Goal: Task Accomplishment & Management: Use online tool/utility

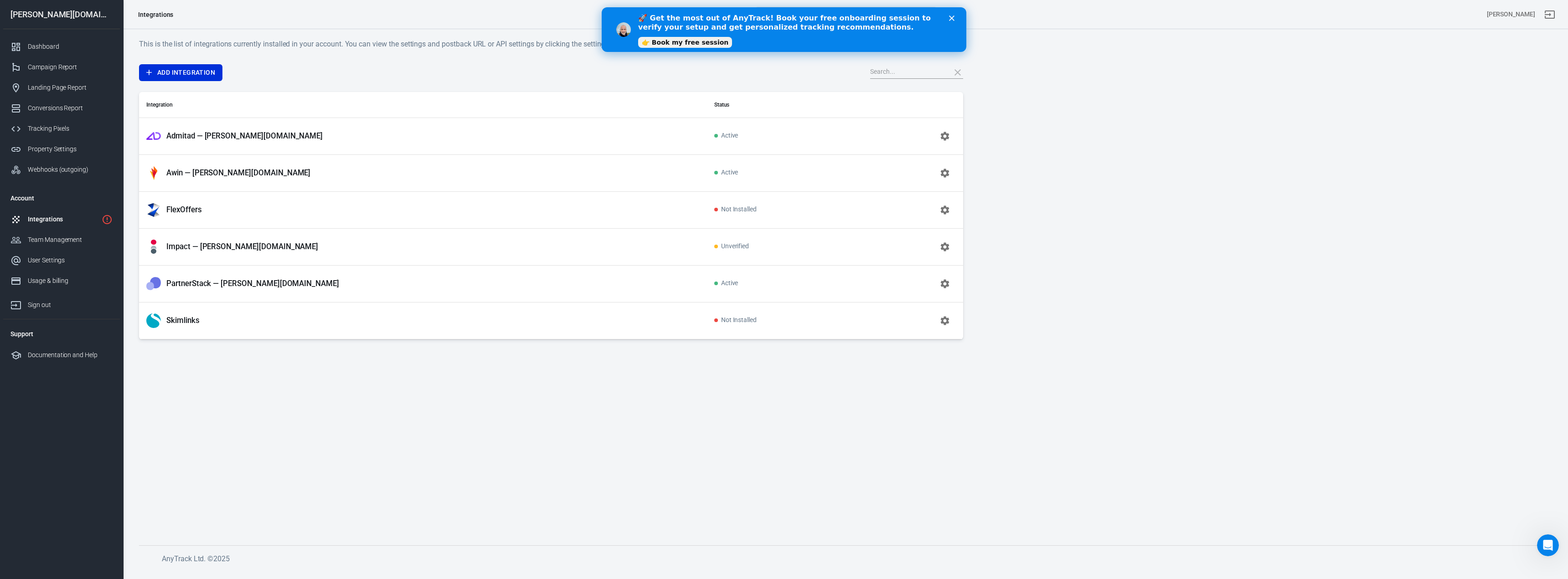
click at [317, 460] on main "This is the list of integrations currently installed in your account. You can v…" at bounding box center [845, 284] width 1413 height 492
click at [952, 20] on icon "Close" at bounding box center [951, 18] width 5 height 5
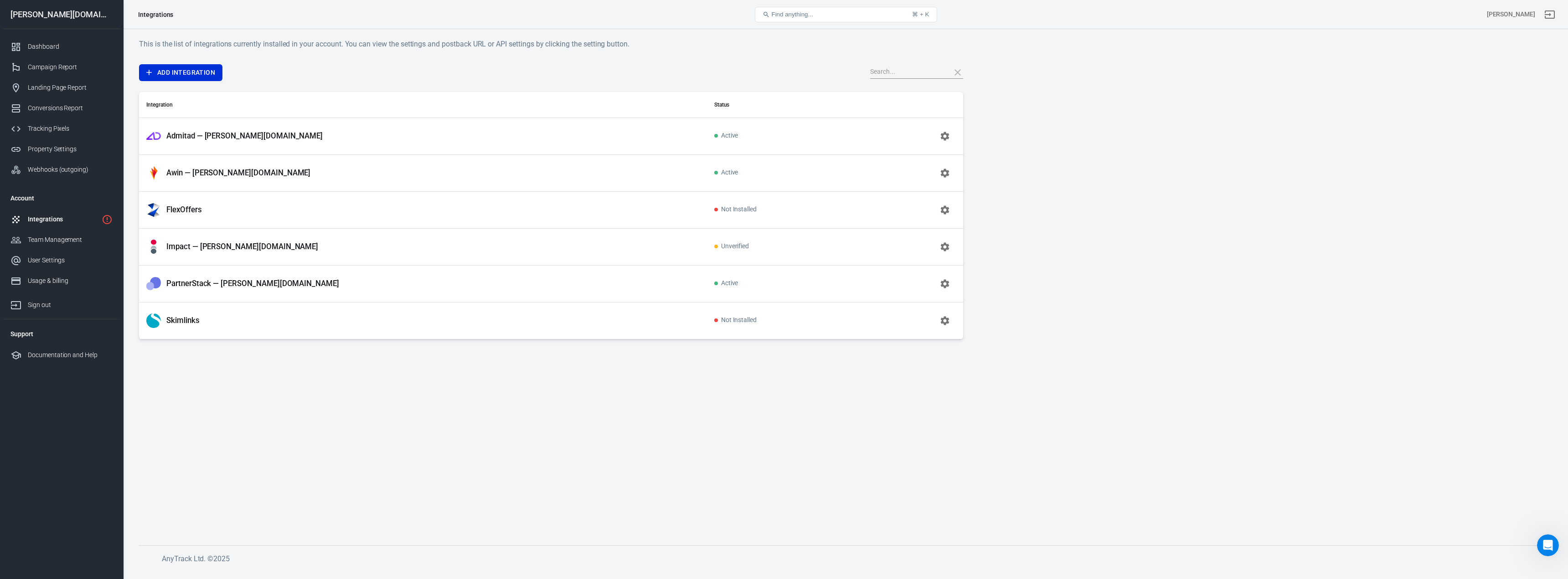
drag, startPoint x: 169, startPoint y: 131, endPoint x: 763, endPoint y: 420, distance: 660.6
click at [763, 420] on main "This is the list of integrations currently installed in your account. You can v…" at bounding box center [845, 284] width 1413 height 492
click at [765, 420] on main "This is the list of integrations currently installed in your account. You can v…" at bounding box center [845, 284] width 1413 height 492
drag, startPoint x: 525, startPoint y: 400, endPoint x: 478, endPoint y: 286, distance: 123.3
click at [526, 400] on main "This is the list of integrations currently installed in your account. You can v…" at bounding box center [845, 284] width 1413 height 492
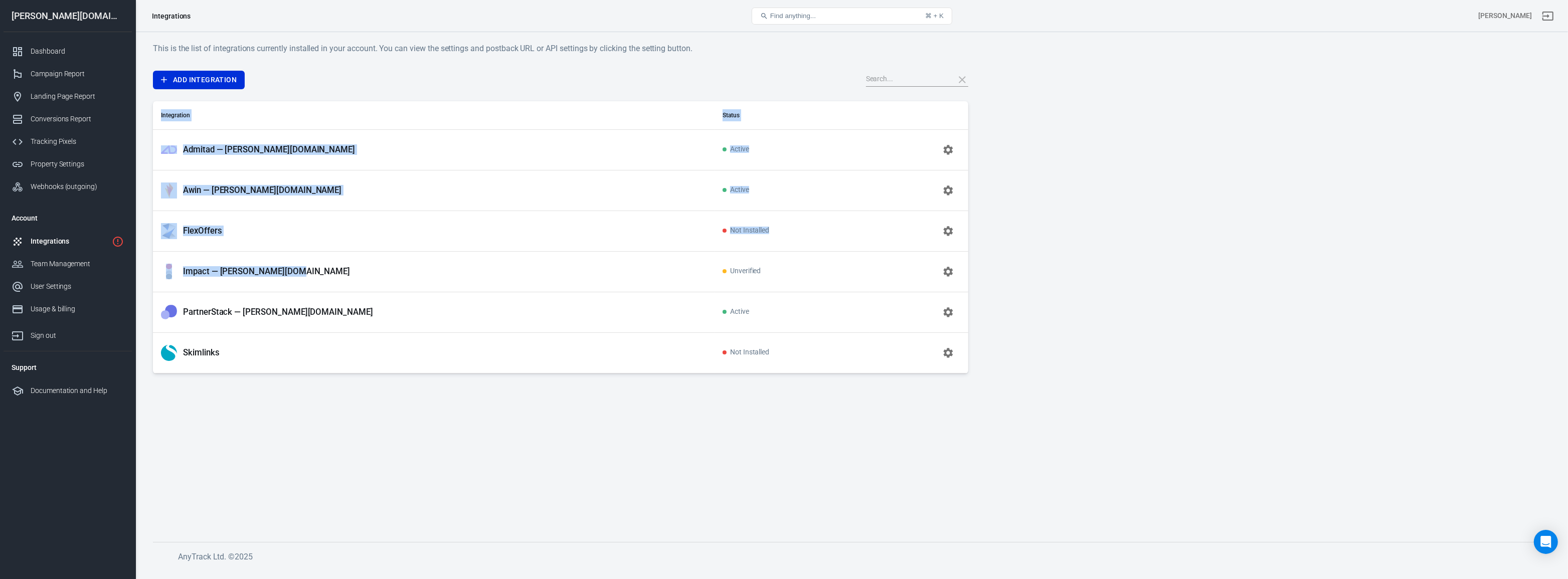
drag, startPoint x: 150, startPoint y: 260, endPoint x: 343, endPoint y: 270, distance: 193.3
click at [343, 270] on div "This is the list of integrations currently installed in your account. You can v…" at bounding box center [851, 301] width 1432 height 537
click at [386, 513] on main "This is the list of integrations currently installed in your account. You can v…" at bounding box center [851, 284] width 1397 height 484
click at [370, 476] on main "This is the list of integrations currently installed in your account. You can v…" at bounding box center [851, 284] width 1397 height 484
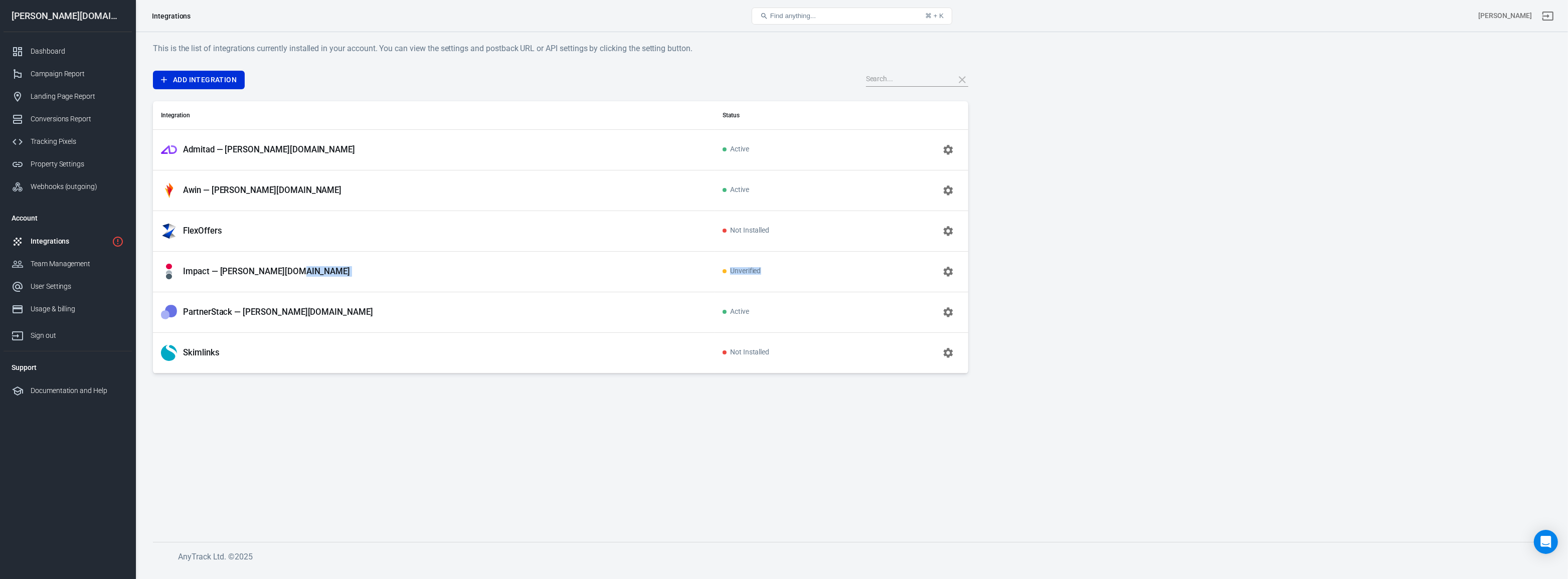
drag, startPoint x: 647, startPoint y: 278, endPoint x: 745, endPoint y: 282, distance: 98.1
click at [745, 282] on tr "Impact — [PERSON_NAME][DOMAIN_NAME] Unverified" at bounding box center [560, 271] width 815 height 41
click at [692, 428] on main "This is the list of integrations currently installed in your account. You can v…" at bounding box center [851, 284] width 1397 height 484
drag, startPoint x: 174, startPoint y: 301, endPoint x: 755, endPoint y: 318, distance: 581.2
click at [755, 318] on tr "PartnerStack — [PERSON_NAME][DOMAIN_NAME] Active" at bounding box center [560, 312] width 815 height 41
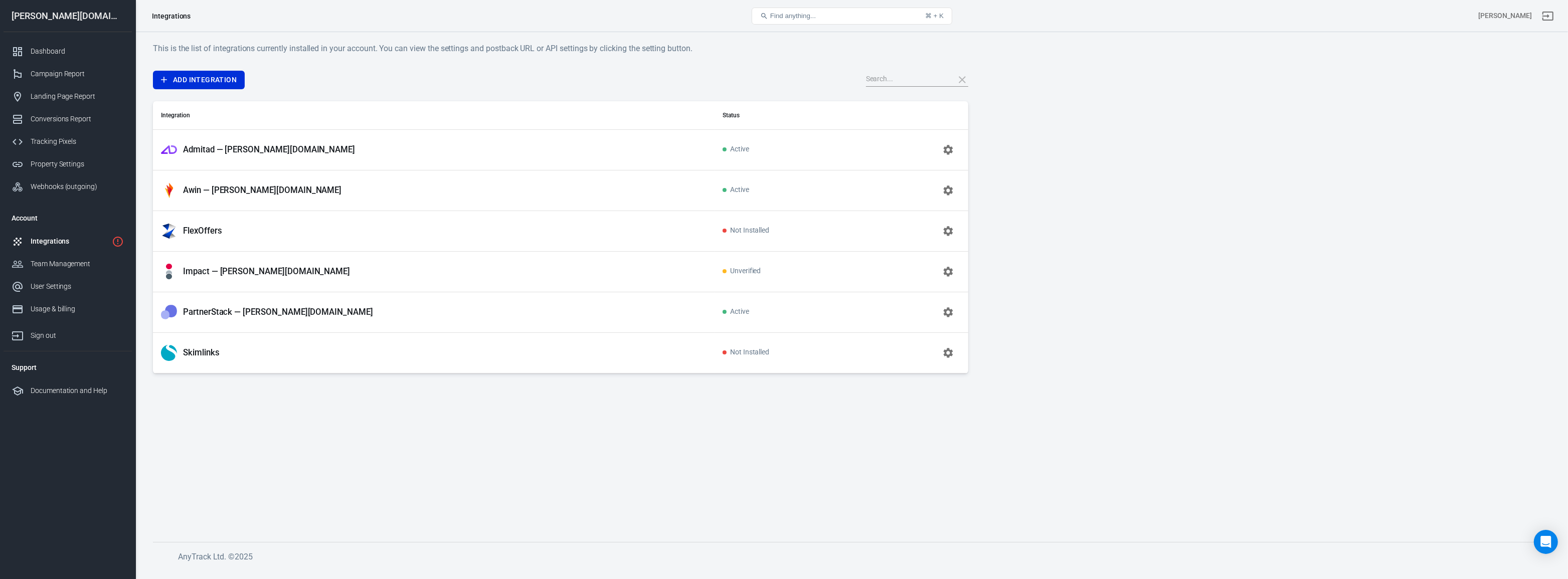
click at [483, 473] on main "This is the list of integrations currently installed in your account. You can v…" at bounding box center [851, 284] width 1397 height 484
drag, startPoint x: 177, startPoint y: 177, endPoint x: 790, endPoint y: 185, distance: 613.1
click at [790, 185] on tr "Awin — [PERSON_NAME][DOMAIN_NAME] Active" at bounding box center [560, 190] width 815 height 41
click at [1053, 214] on div "This is the list of integrations currently installed in your account. You can v…" at bounding box center [851, 208] width 1397 height 331
drag, startPoint x: 144, startPoint y: 170, endPoint x: 801, endPoint y: 195, distance: 657.5
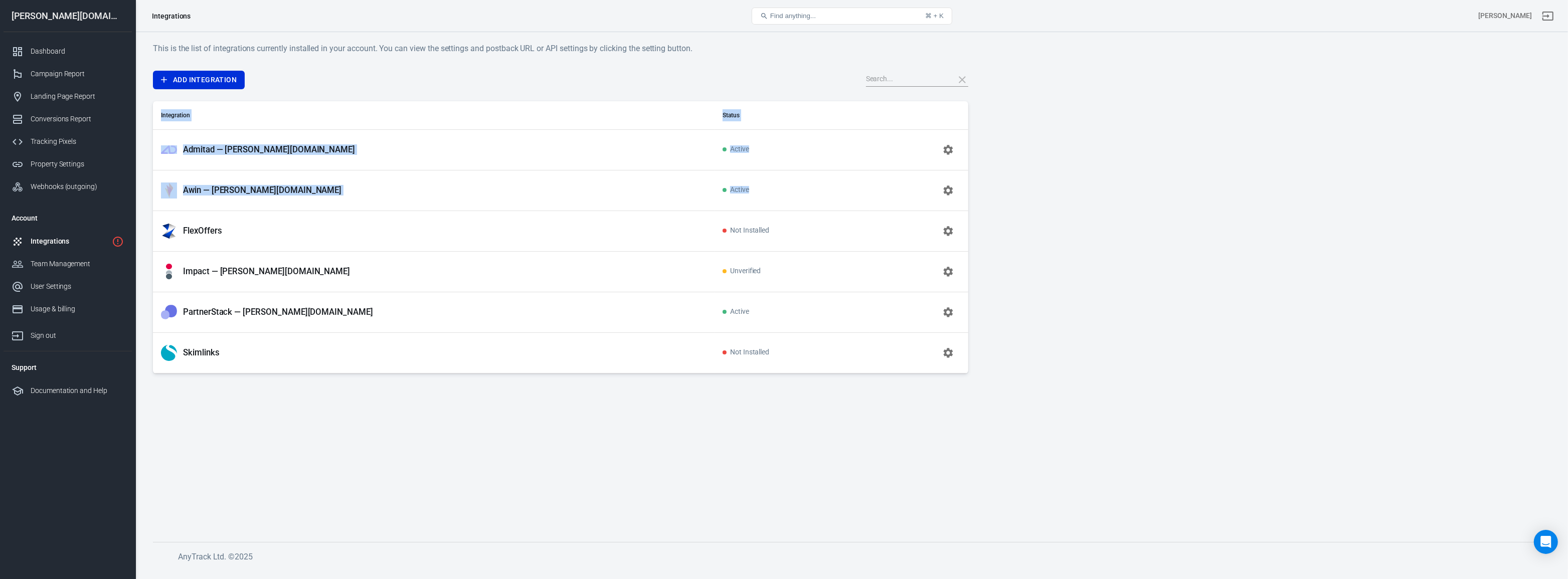
click at [737, 199] on div "This is the list of integrations currently installed in your account. You can v…" at bounding box center [851, 301] width 1432 height 537
drag, startPoint x: 1108, startPoint y: 201, endPoint x: 814, endPoint y: 193, distance: 294.1
click at [1108, 201] on div "This is the list of integrations currently installed in your account. You can v…" at bounding box center [851, 208] width 1397 height 331
drag, startPoint x: 293, startPoint y: 143, endPoint x: 1060, endPoint y: 201, distance: 769.2
click at [1060, 201] on div "This is the list of integrations currently installed in your account. You can v…" at bounding box center [851, 208] width 1397 height 331
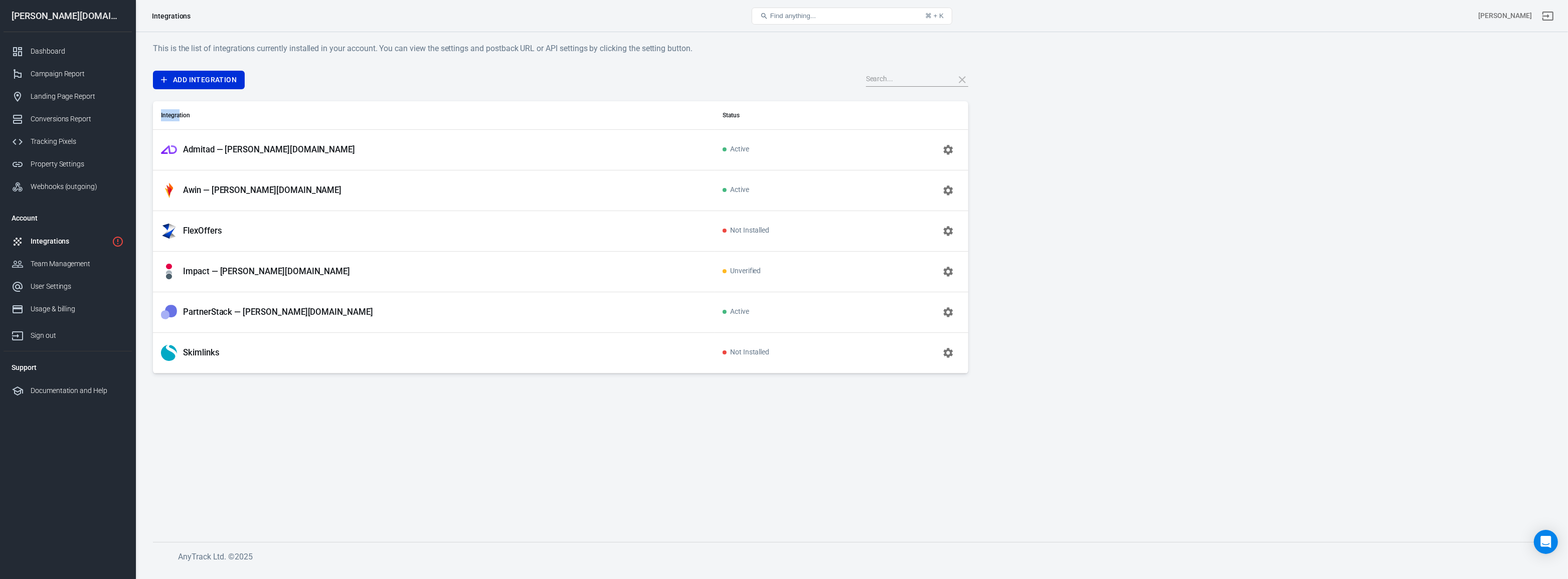
drag, startPoint x: 1063, startPoint y: 199, endPoint x: 1063, endPoint y: 188, distance: 11.0
click at [1063, 199] on div "This is the list of integrations currently installed in your account. You can v…" at bounding box center [851, 208] width 1397 height 331
click at [358, 72] on div "Add Integration" at bounding box center [560, 80] width 815 height 19
drag, startPoint x: 179, startPoint y: 141, endPoint x: 784, endPoint y: 142, distance: 605.0
click at [784, 142] on tr "Admitad — [PERSON_NAME][DOMAIN_NAME] Active" at bounding box center [560, 149] width 815 height 41
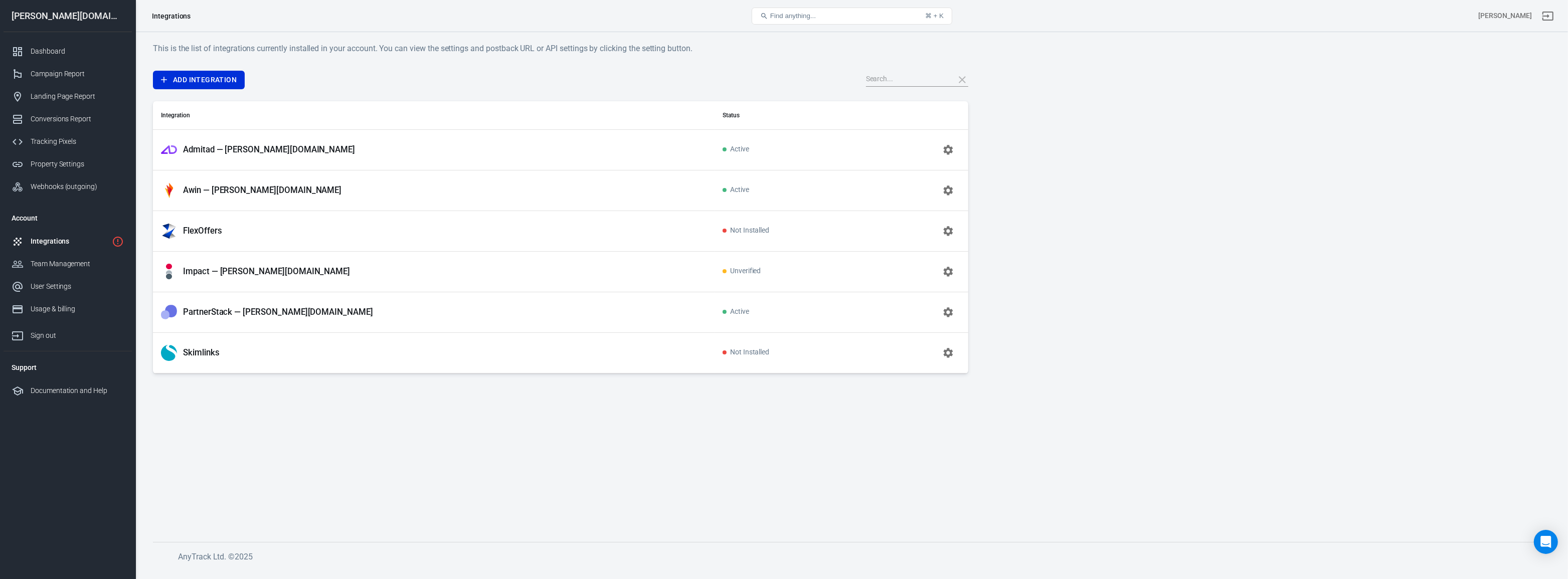
click at [1081, 244] on div "This is the list of integrations currently installed in your account. You can v…" at bounding box center [851, 208] width 1397 height 331
drag, startPoint x: 168, startPoint y: 221, endPoint x: 756, endPoint y: 224, distance: 588.0
click at [756, 224] on tr "FlexOffers Not Installed" at bounding box center [560, 231] width 815 height 41
click at [1057, 272] on div "This is the list of integrations currently installed in your account. You can v…" at bounding box center [851, 208] width 1397 height 331
drag, startPoint x: 7, startPoint y: 9, endPoint x: 107, endPoint y: 19, distance: 100.5
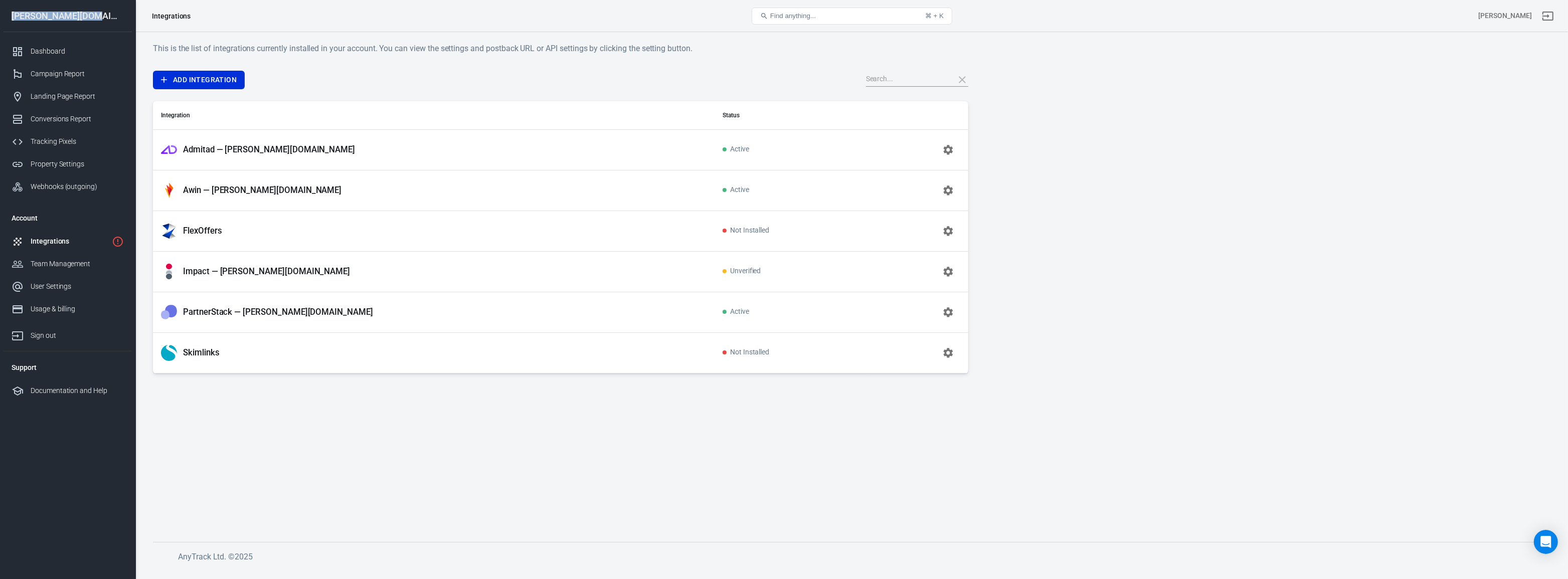
click at [107, 19] on div "[PERSON_NAME][DOMAIN_NAME]" at bounding box center [68, 16] width 129 height 32
click at [107, 19] on div "[PERSON_NAME][DOMAIN_NAME]" at bounding box center [68, 15] width 129 height 9
click at [163, 14] on div "Integrations" at bounding box center [171, 15] width 39 height 10
click at [248, 29] on div "Integrations Find anything... ⌘ + K [PERSON_NAME]" at bounding box center [852, 16] width 1432 height 32
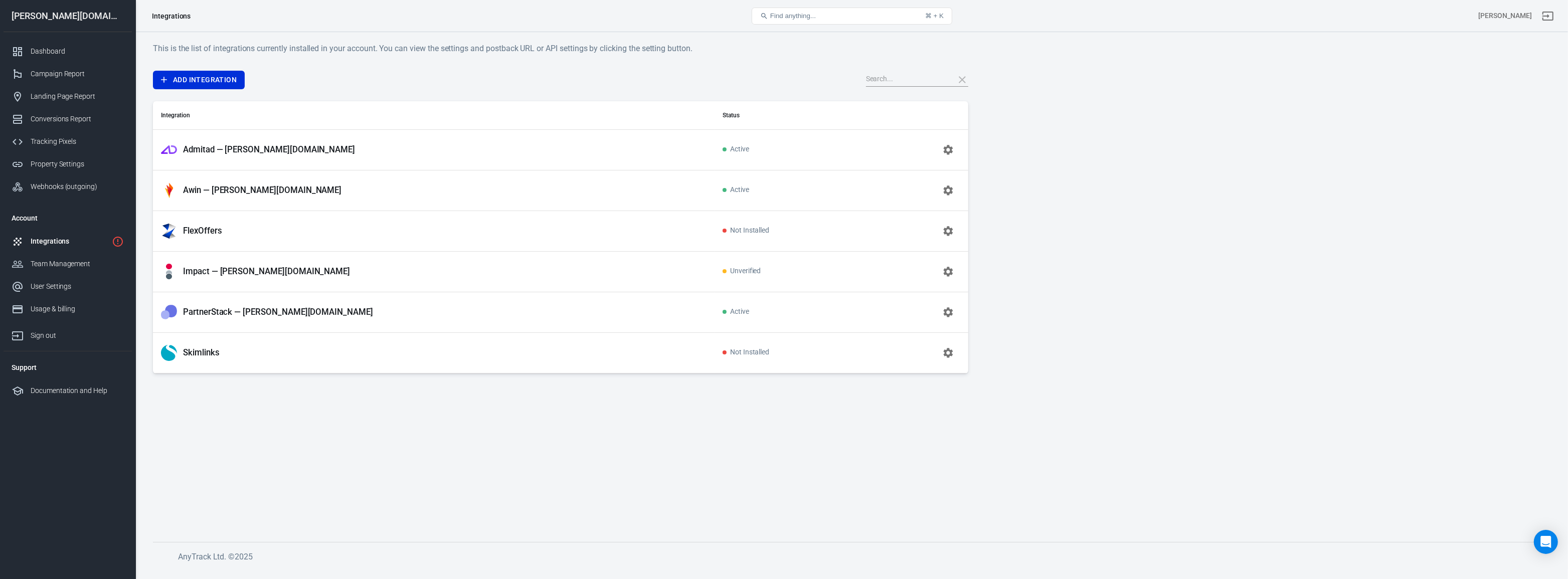
click at [160, 40] on div "This is the list of integrations currently installed in your account. You can v…" at bounding box center [851, 301] width 1432 height 537
